Goal: Complete application form: Complete application form

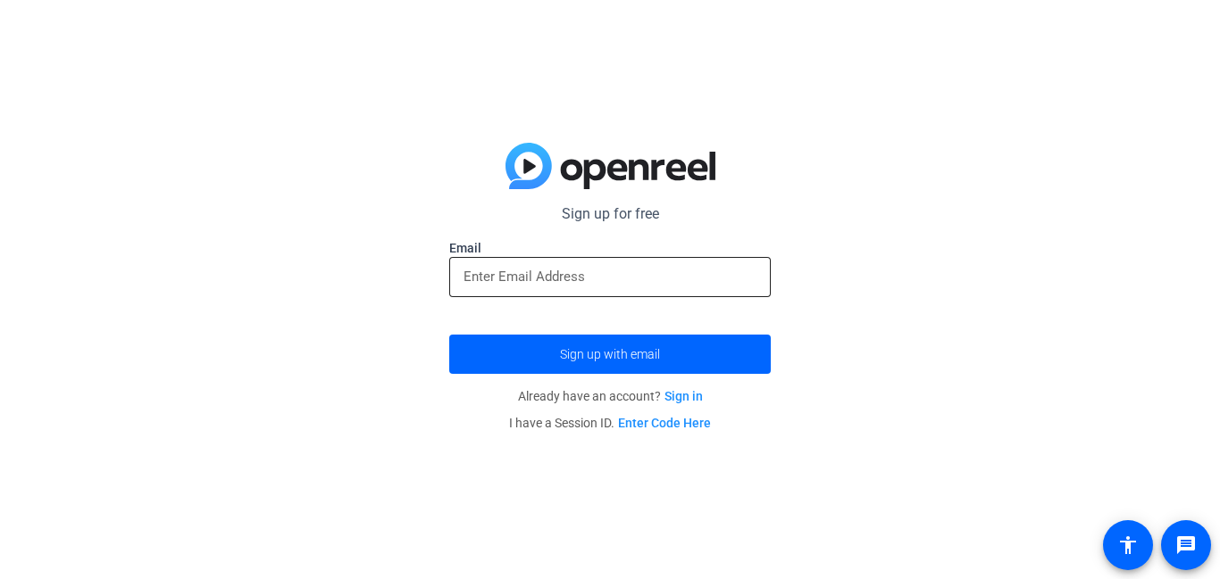
click at [619, 274] on input "email" at bounding box center [609, 276] width 293 height 21
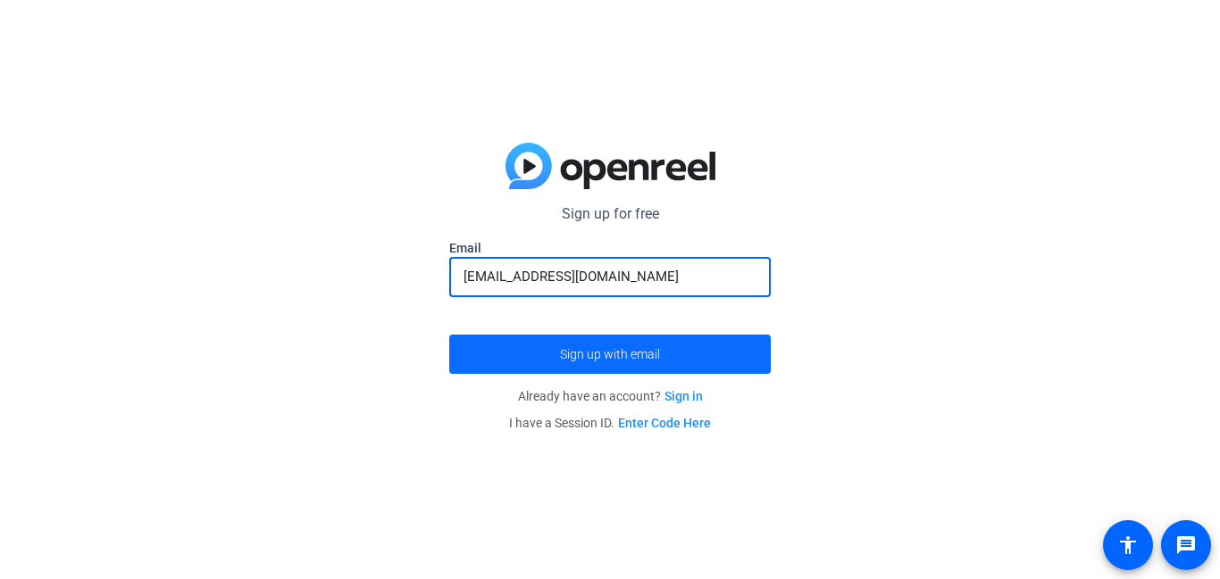
type input "[EMAIL_ADDRESS][DOMAIN_NAME]"
click at [595, 339] on span "submit" at bounding box center [609, 354] width 321 height 43
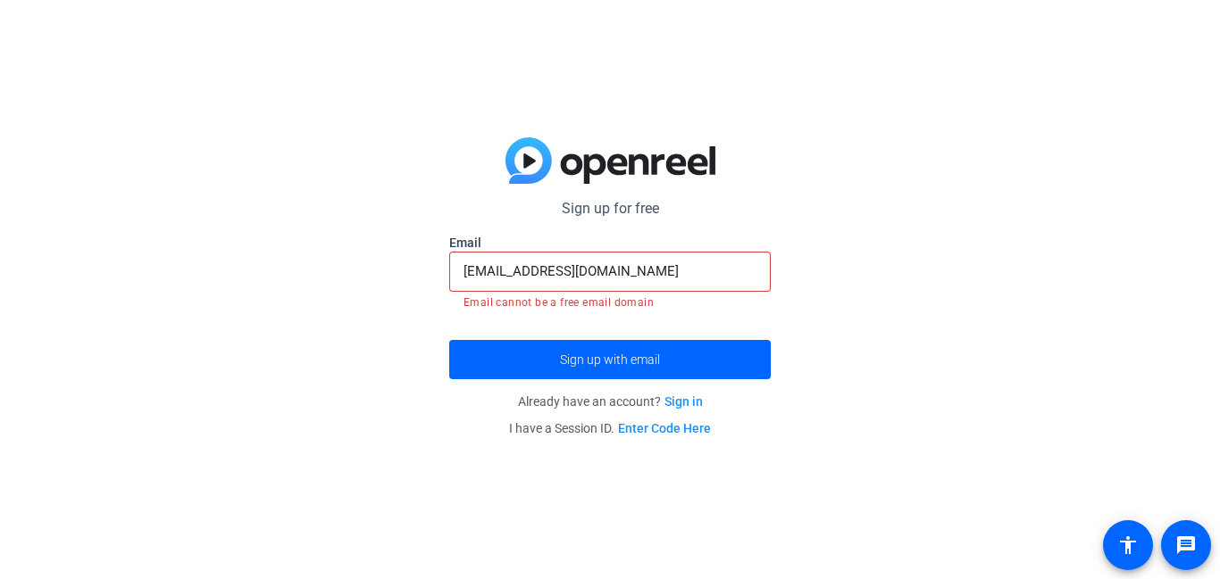
click at [674, 271] on input "[EMAIL_ADDRESS][DOMAIN_NAME]" at bounding box center [609, 271] width 293 height 21
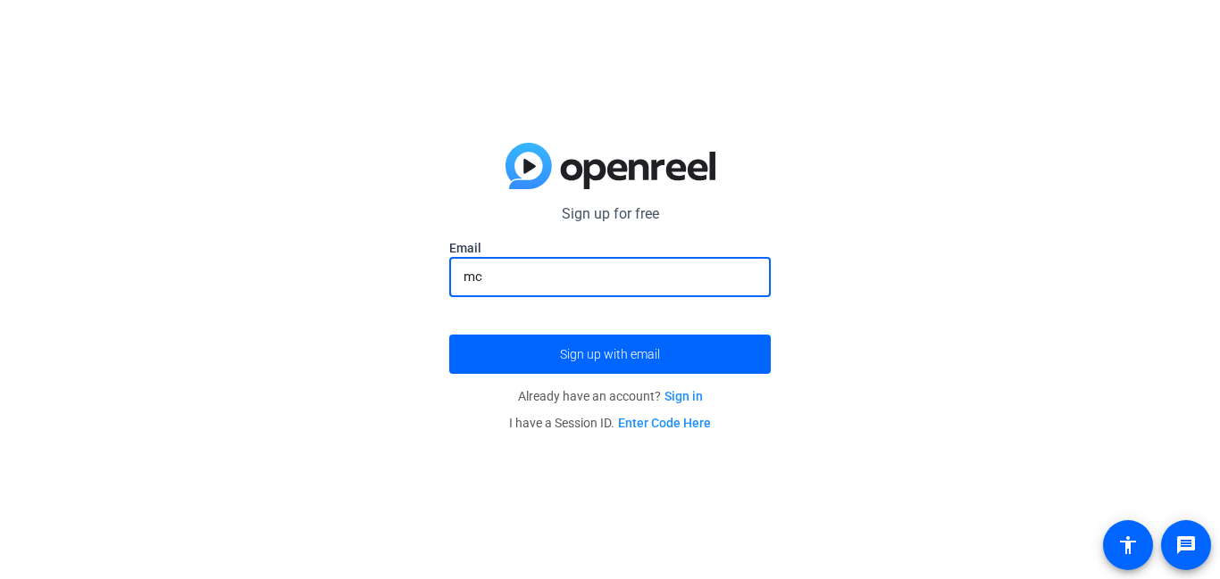
type input "m"
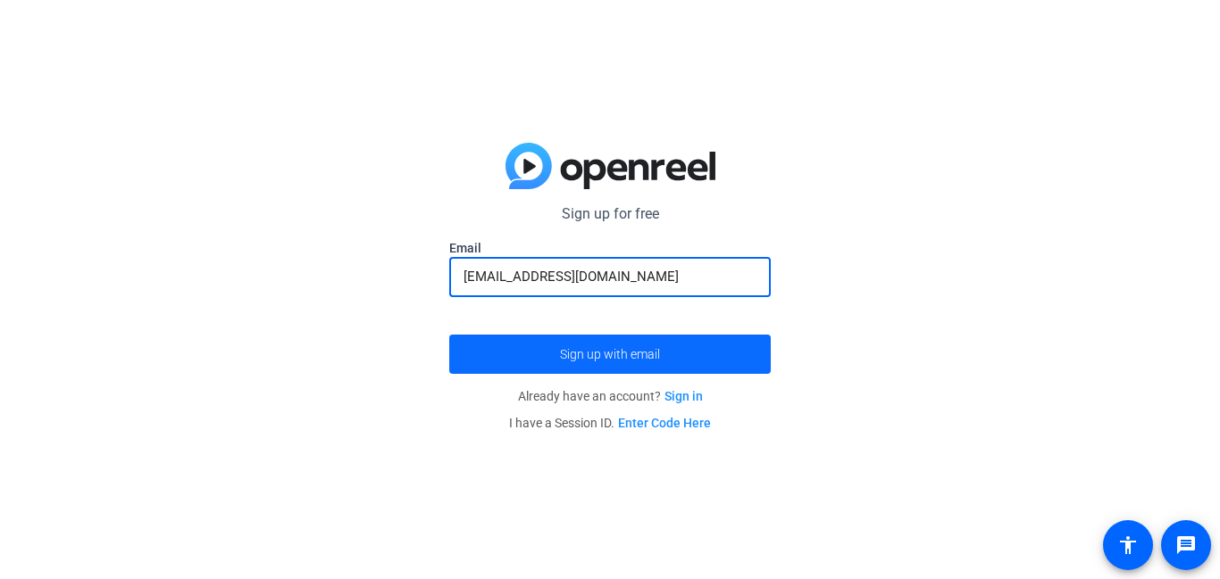
type input "[EMAIL_ADDRESS][DOMAIN_NAME]"
click at [686, 338] on span "submit" at bounding box center [609, 354] width 321 height 43
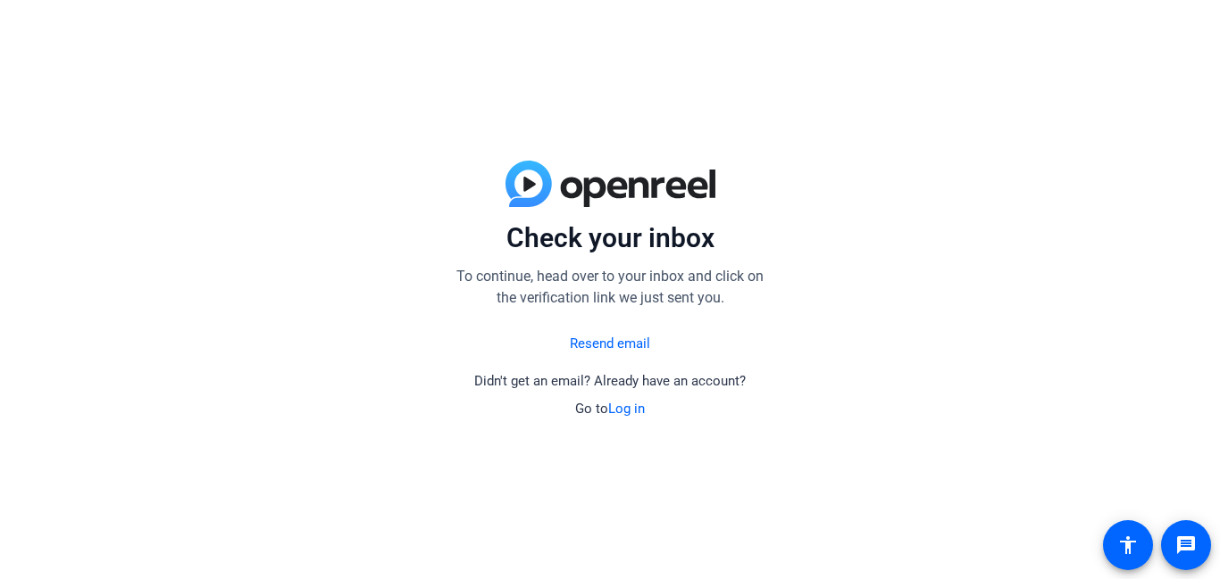
click at [631, 342] on link "Resend email" at bounding box center [610, 344] width 80 height 21
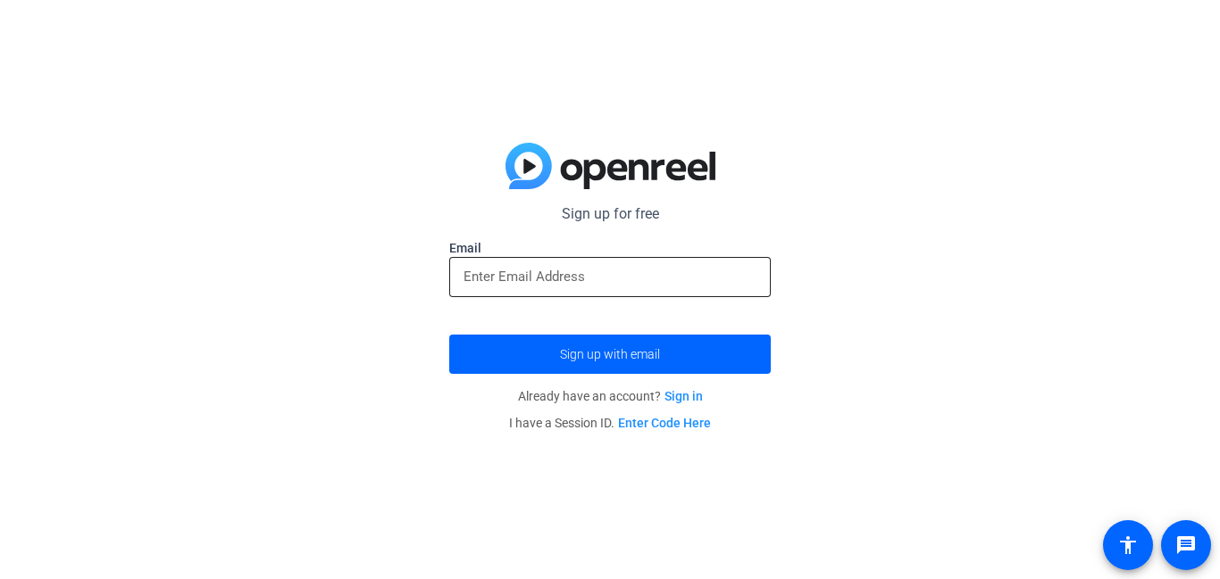
click at [603, 278] on input "email" at bounding box center [609, 276] width 293 height 21
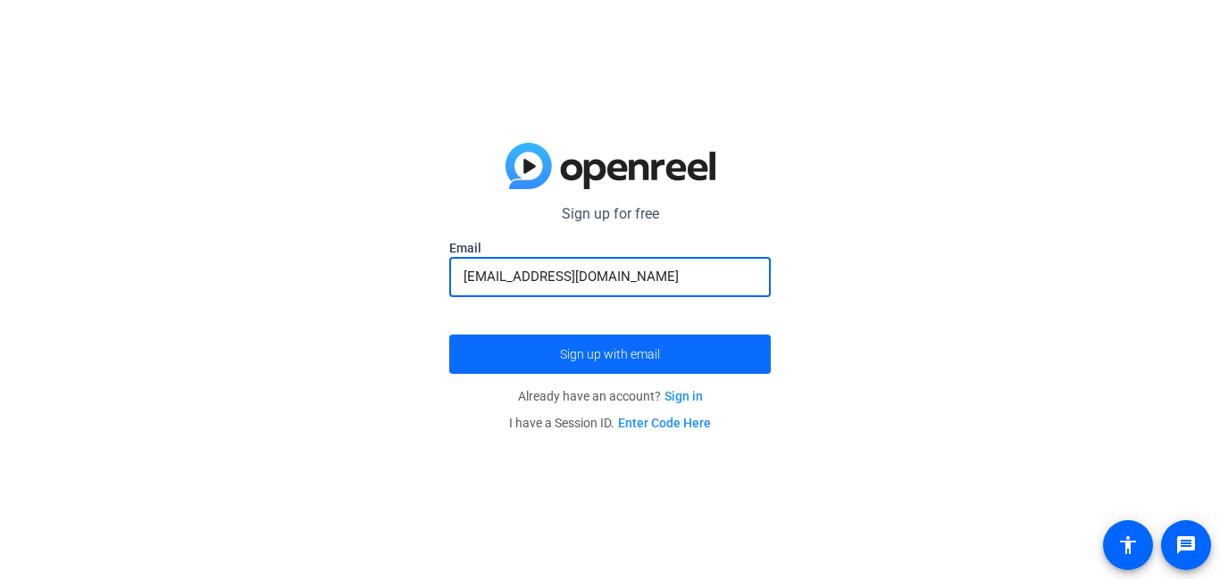
type input "[EMAIL_ADDRESS][DOMAIN_NAME]"
click at [598, 354] on span "Sign up with email" at bounding box center [610, 354] width 100 height 0
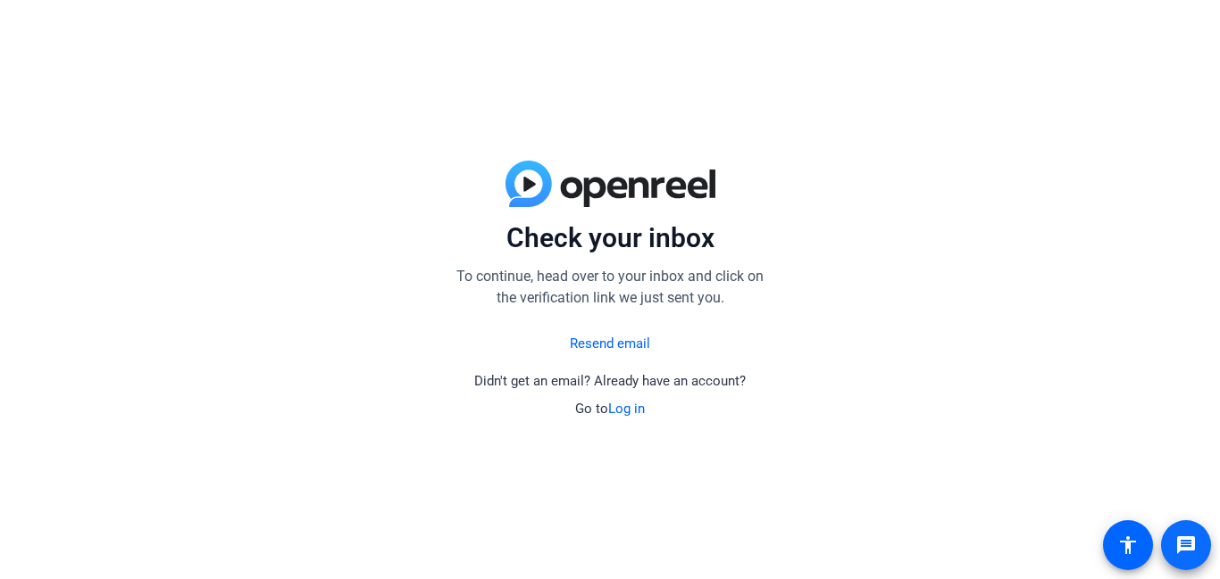
click at [1187, 543] on mat-icon "message" at bounding box center [1185, 545] width 21 height 21
click at [626, 409] on link "Log in" at bounding box center [626, 409] width 37 height 16
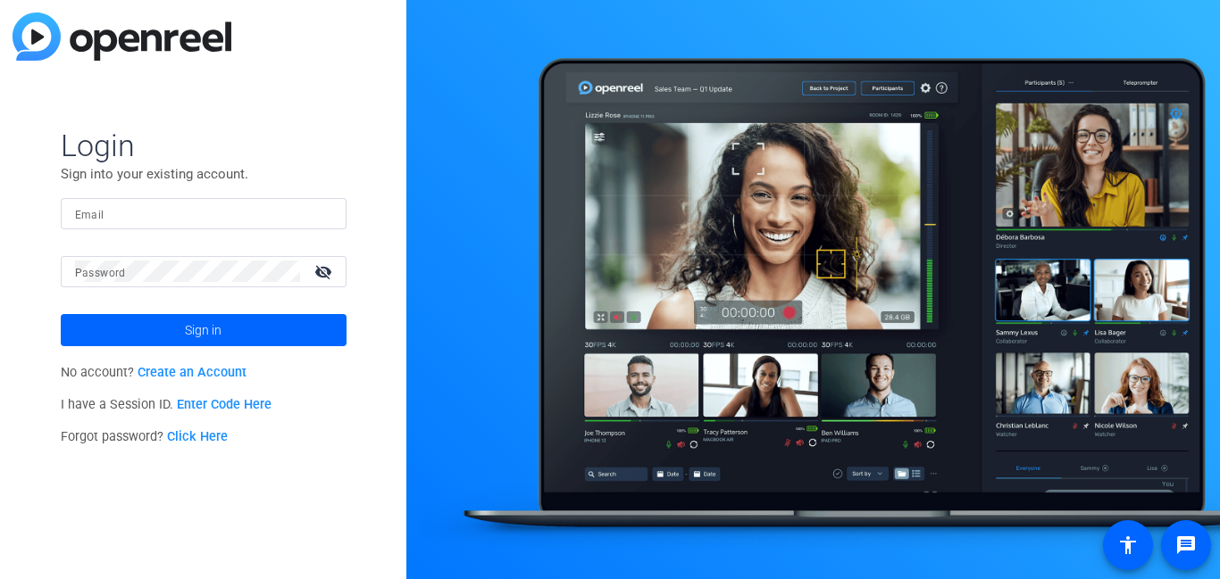
click at [243, 403] on link "Enter Code Here" at bounding box center [224, 404] width 95 height 15
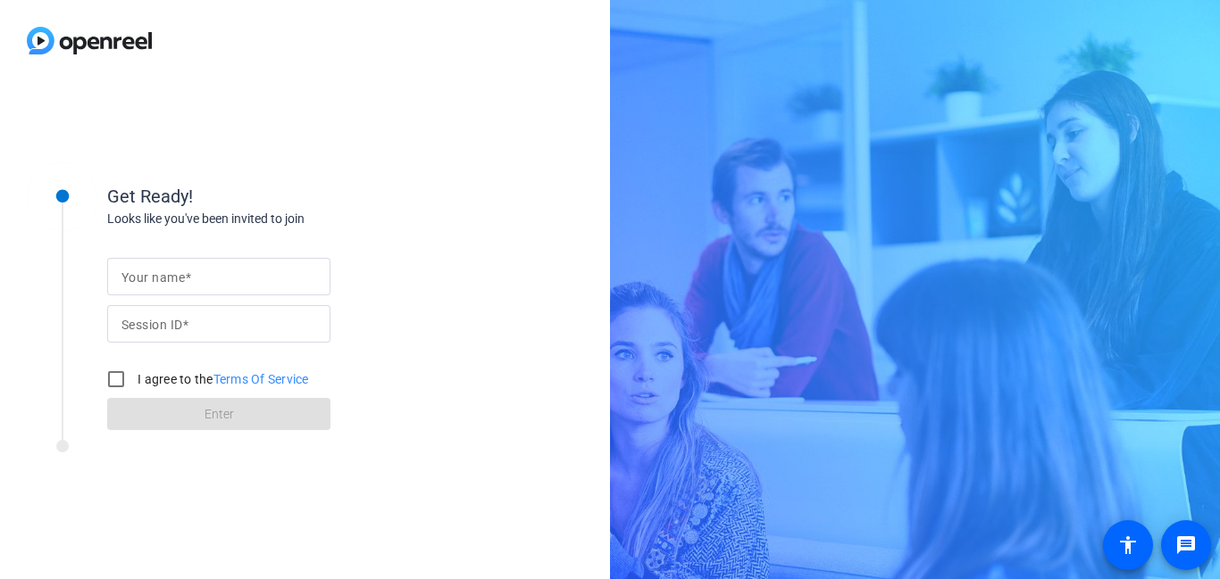
click at [257, 271] on input "Your name" at bounding box center [218, 276] width 195 height 21
type input "[MEDICAL_DATA]"
click at [210, 315] on input "Session ID" at bounding box center [218, 323] width 195 height 21
type input "57756"
click at [110, 380] on input "I agree to the Terms Of Service" at bounding box center [116, 380] width 36 height 36
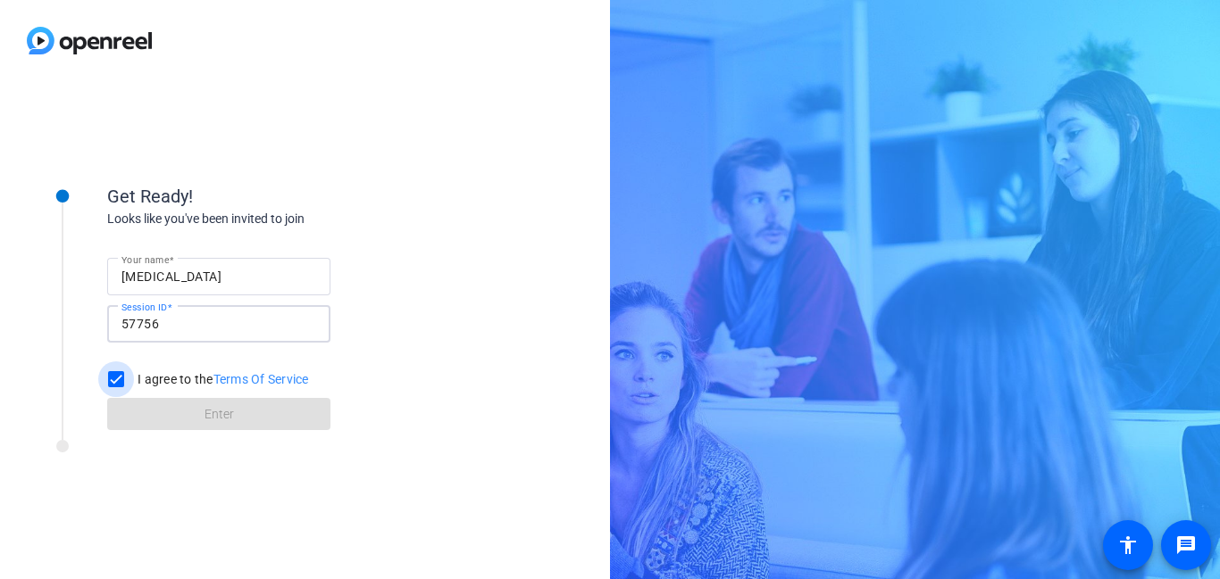
checkbox input "true"
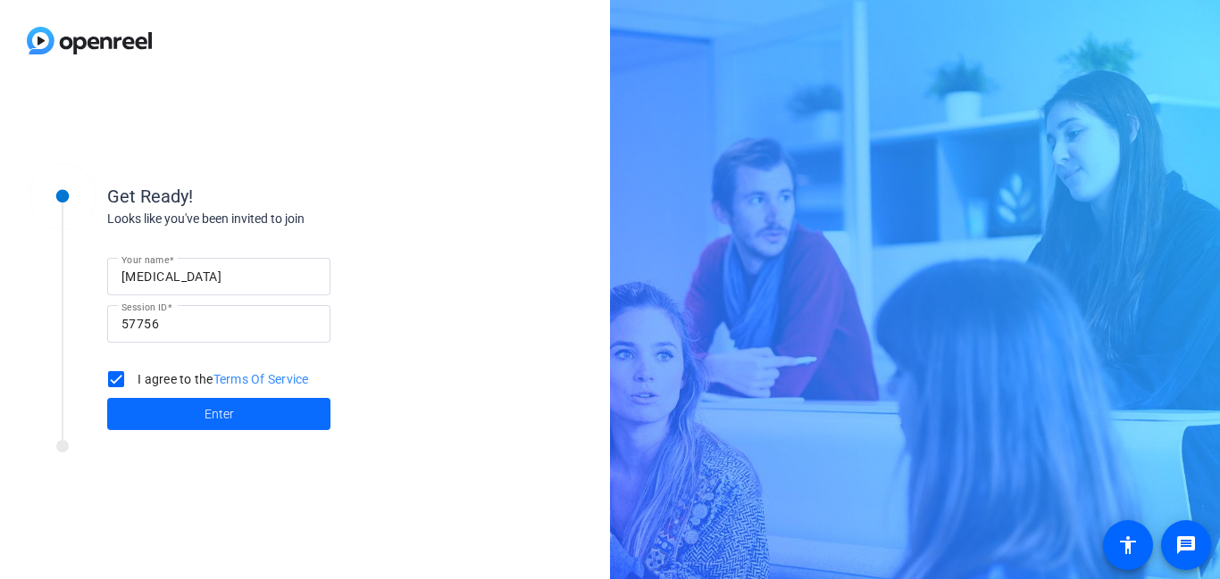
click at [132, 413] on span at bounding box center [218, 414] width 223 height 43
